Goal: Transaction & Acquisition: Purchase product/service

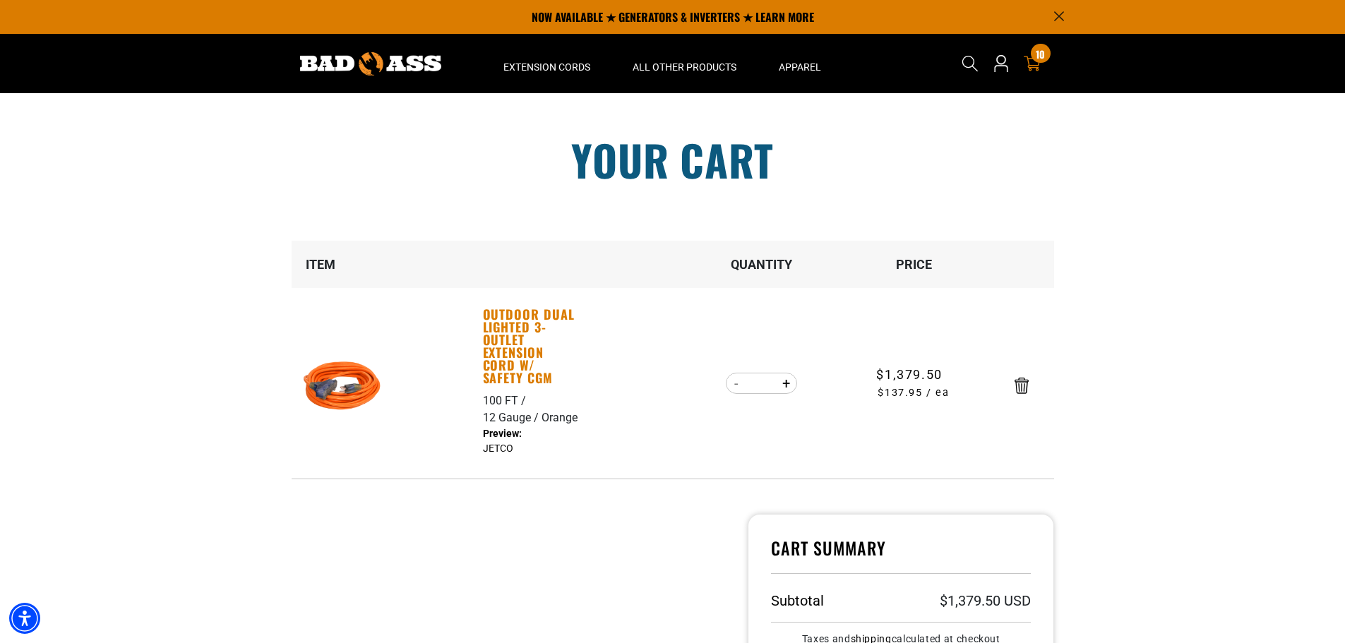
click at [520, 345] on link "Outdoor Dual Lighted 3-Outlet Extension Cord w/ Safety CGM" at bounding box center [531, 346] width 97 height 76
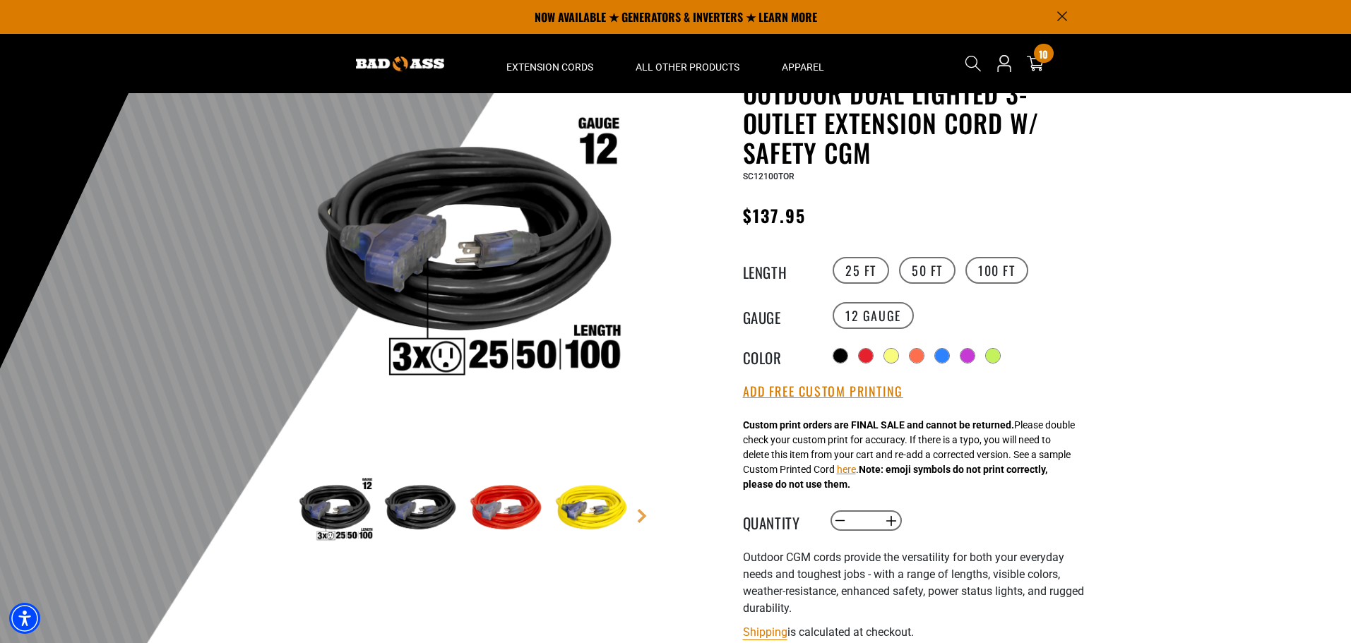
scroll to position [71, 0]
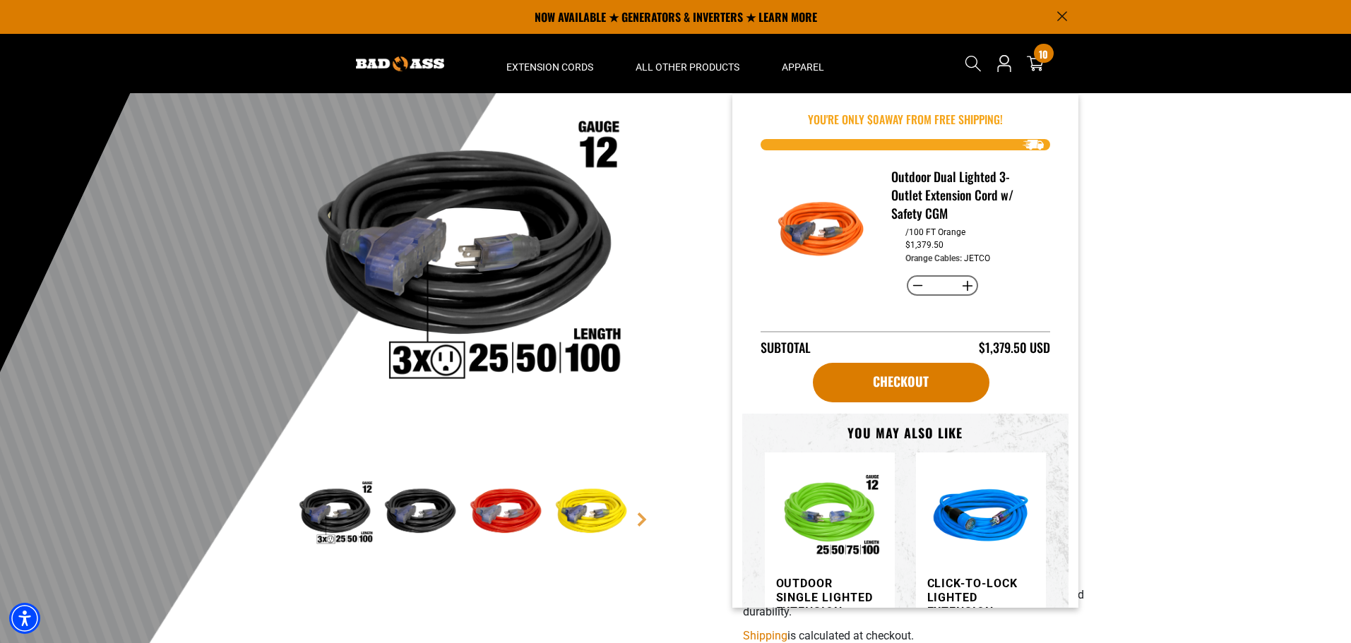
click at [1213, 449] on div at bounding box center [675, 369] width 1351 height 692
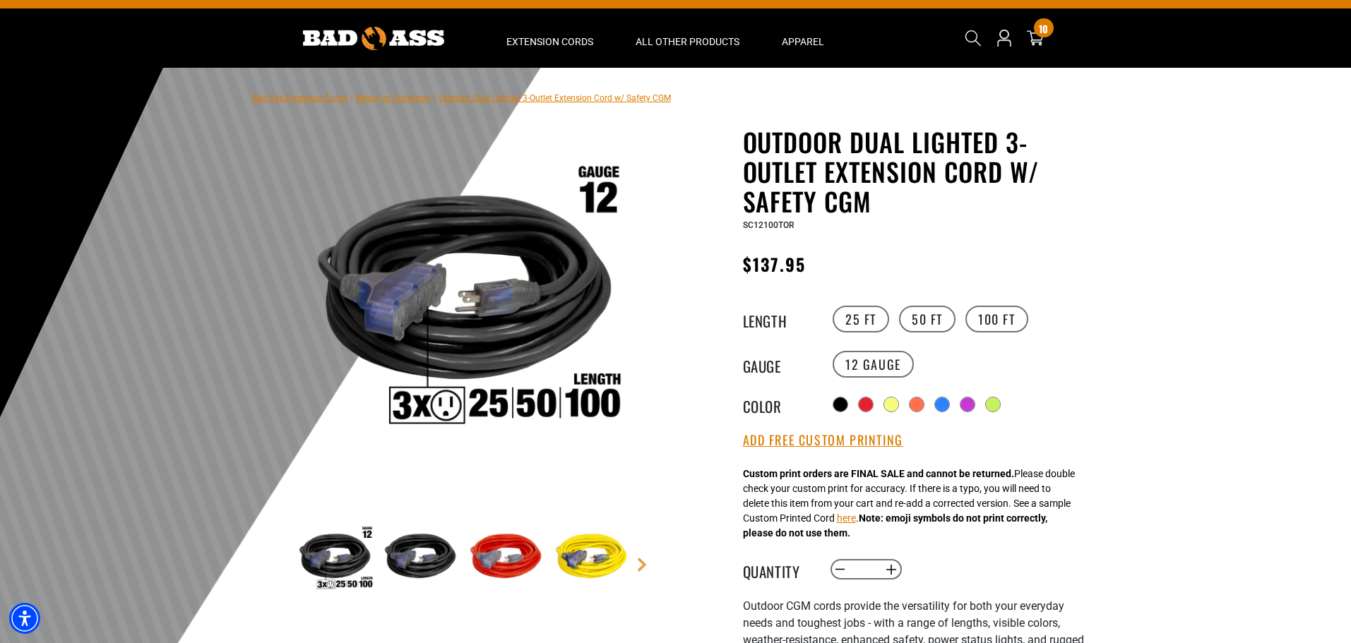
scroll to position [0, 0]
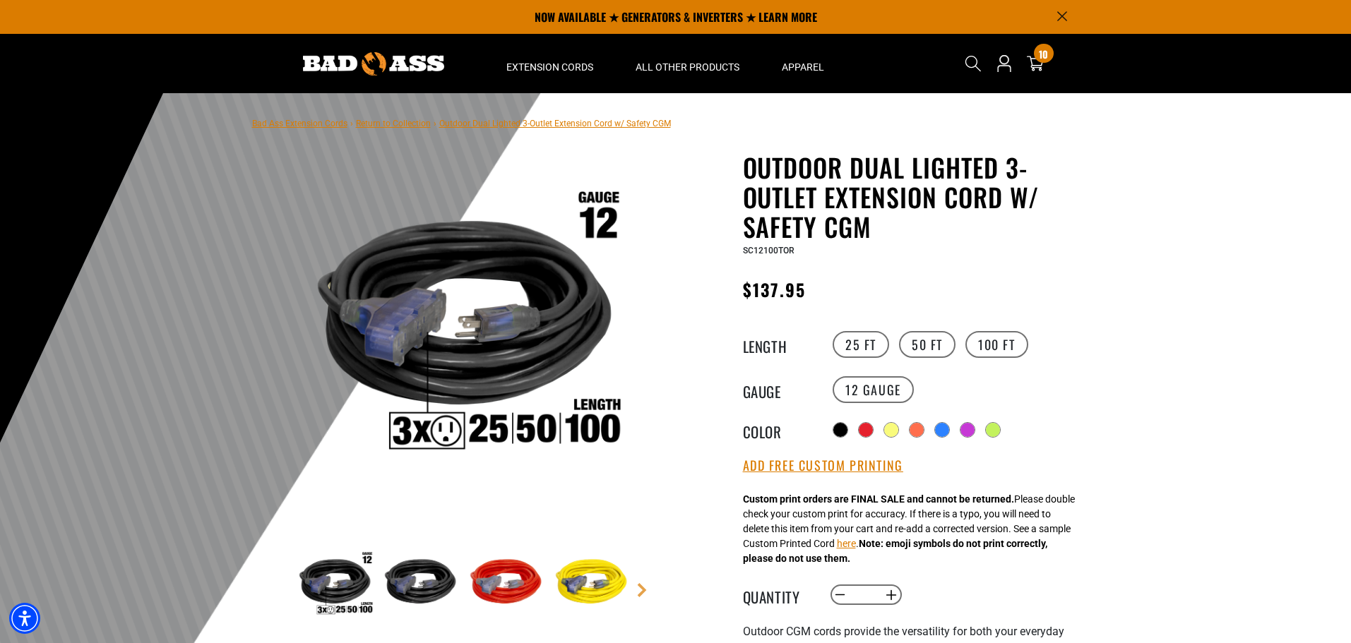
click at [1100, 502] on div at bounding box center [675, 439] width 1351 height 692
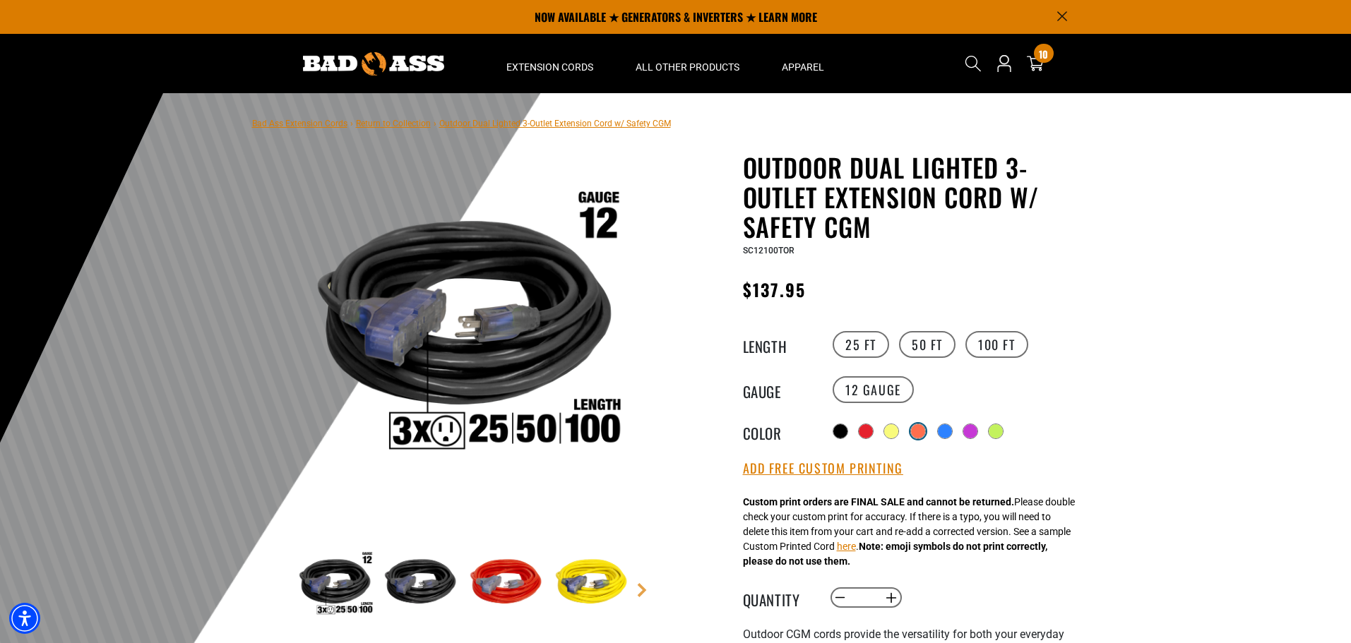
click at [918, 427] on div at bounding box center [918, 431] width 14 height 14
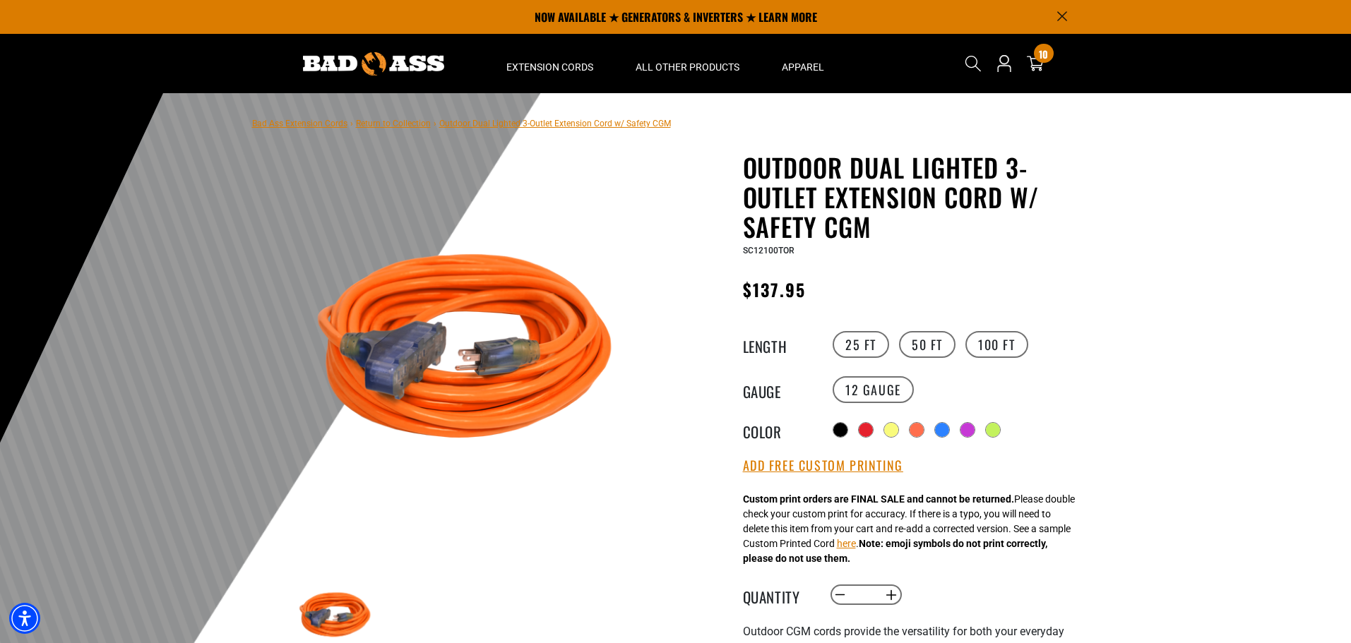
click at [816, 161] on h1 "Outdoor Dual Lighted 3-Outlet Extension Cord w/ Safety CGM" at bounding box center [916, 197] width 346 height 89
drag, startPoint x: 796, startPoint y: 251, endPoint x: 736, endPoint y: 244, distance: 60.5
click at [736, 244] on div "Outdoor Dual Lighted 3-Outlet Extension Cord w/ Safety CGM Outdoor Dual Lighted…" at bounding box center [887, 560] width 403 height 815
click at [835, 258] on div "SC12100TOR" at bounding box center [916, 250] width 346 height 17
click at [1208, 234] on div at bounding box center [675, 439] width 1351 height 692
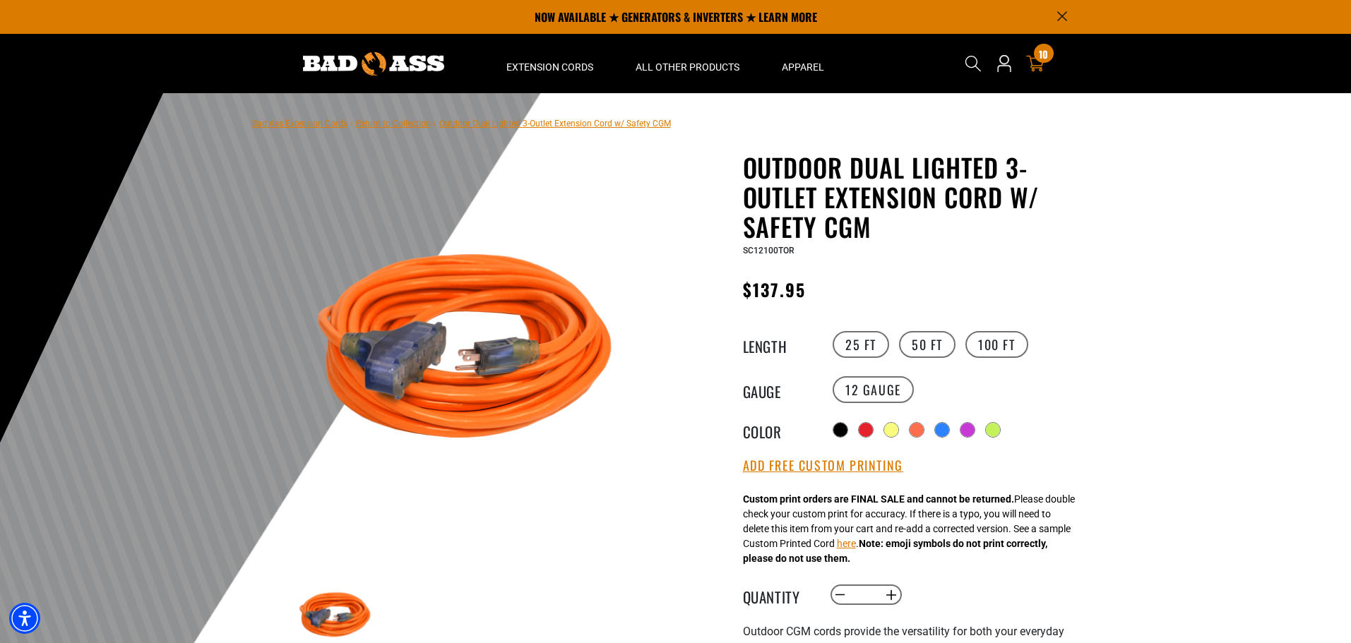
click at [1042, 59] on span "10" at bounding box center [1043, 54] width 9 height 11
